Goal: Navigation & Orientation: Find specific page/section

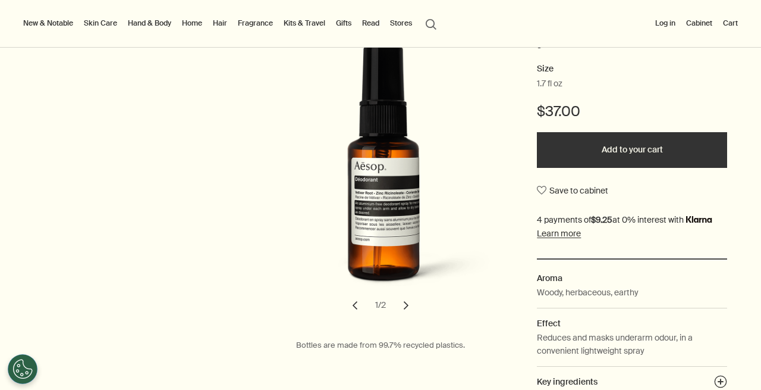
scroll to position [199, 0]
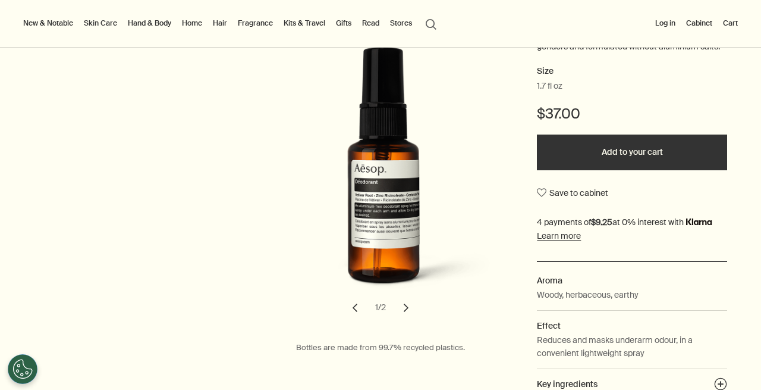
click at [408, 312] on button "chevron" at bounding box center [406, 307] width 26 height 26
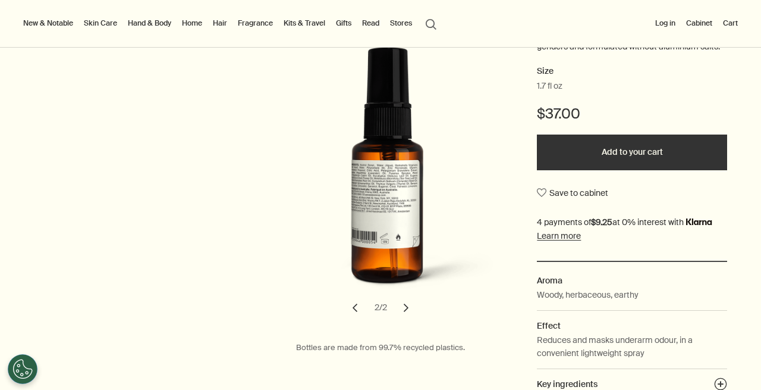
click at [357, 309] on button "chevron" at bounding box center [355, 307] width 26 height 26
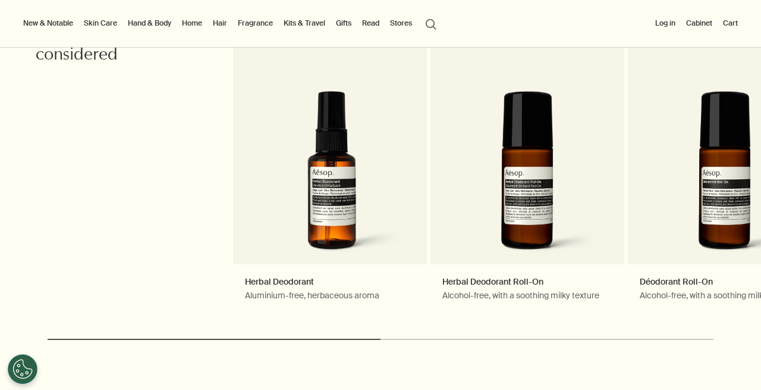
scroll to position [1738, 0]
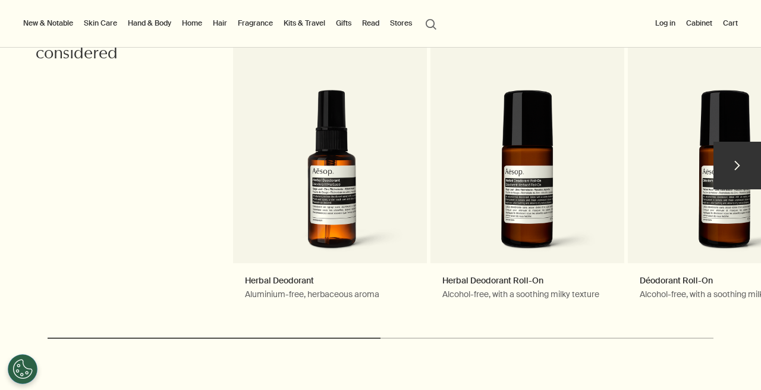
click at [740, 166] on button "chevron" at bounding box center [738, 166] width 48 height 48
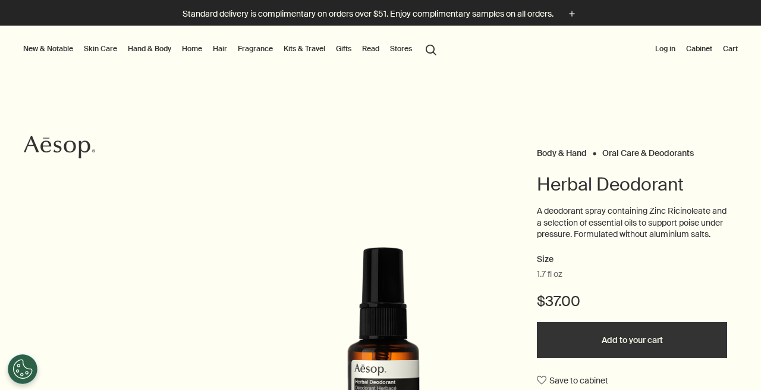
click at [159, 50] on link "Hand & Body" at bounding box center [150, 49] width 48 height 14
